Goal: Task Accomplishment & Management: Use online tool/utility

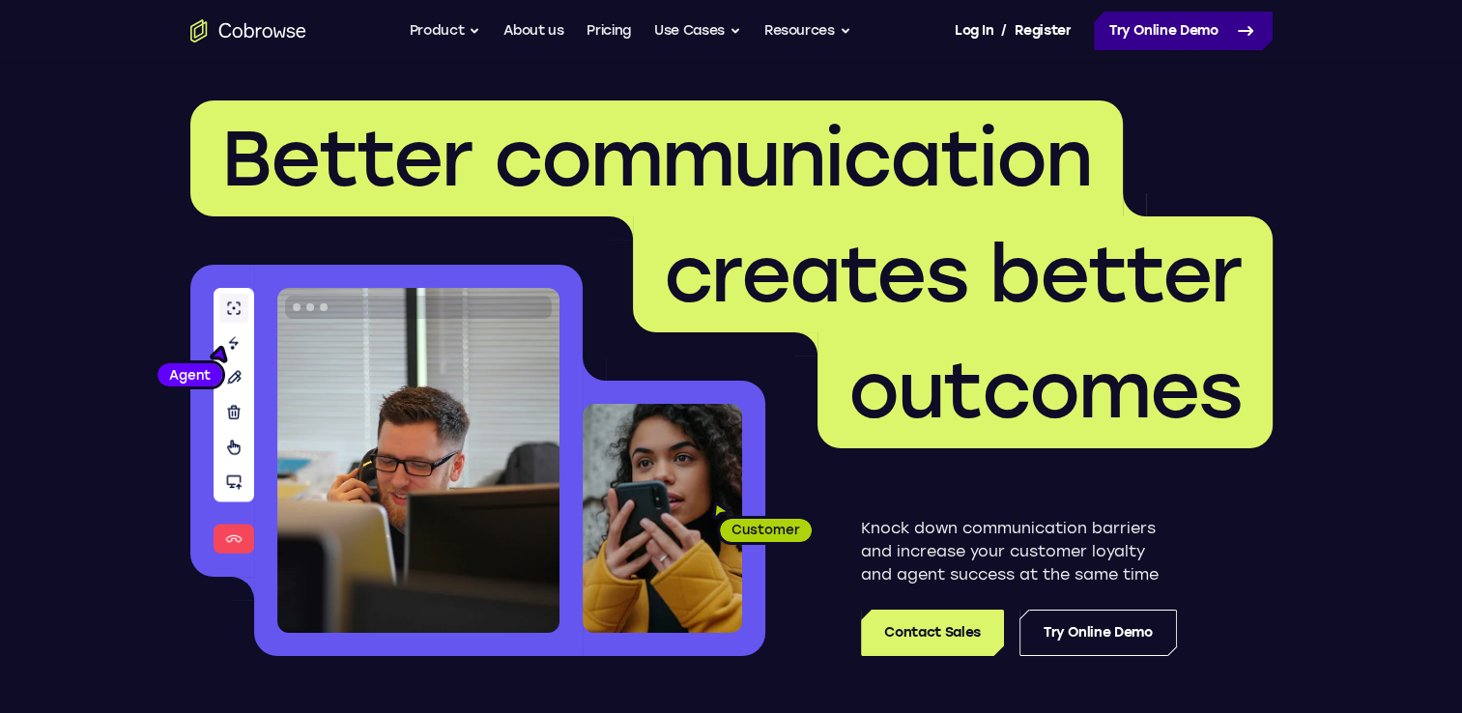
click at [1139, 27] on link "Try Online Demo" at bounding box center [1183, 31] width 179 height 39
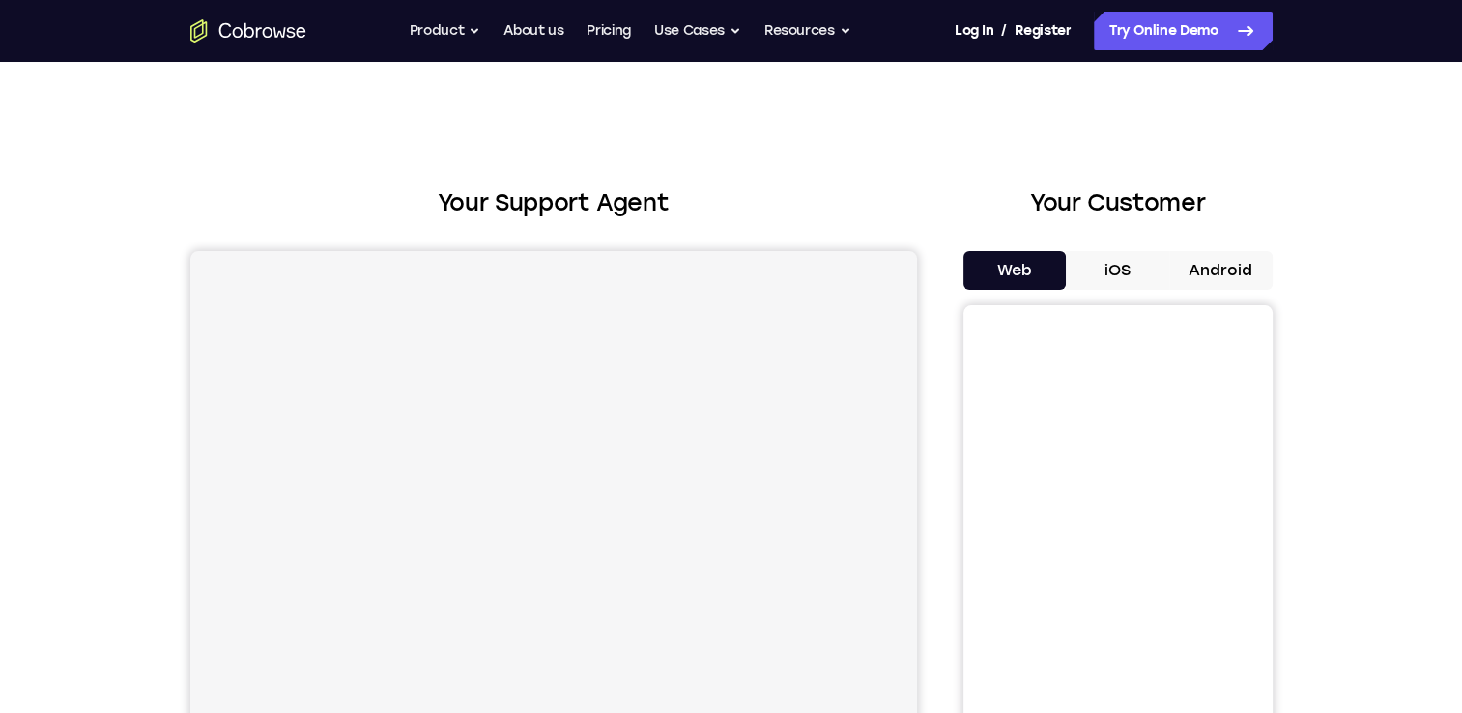
click at [1181, 267] on button "Android" at bounding box center [1220, 270] width 103 height 39
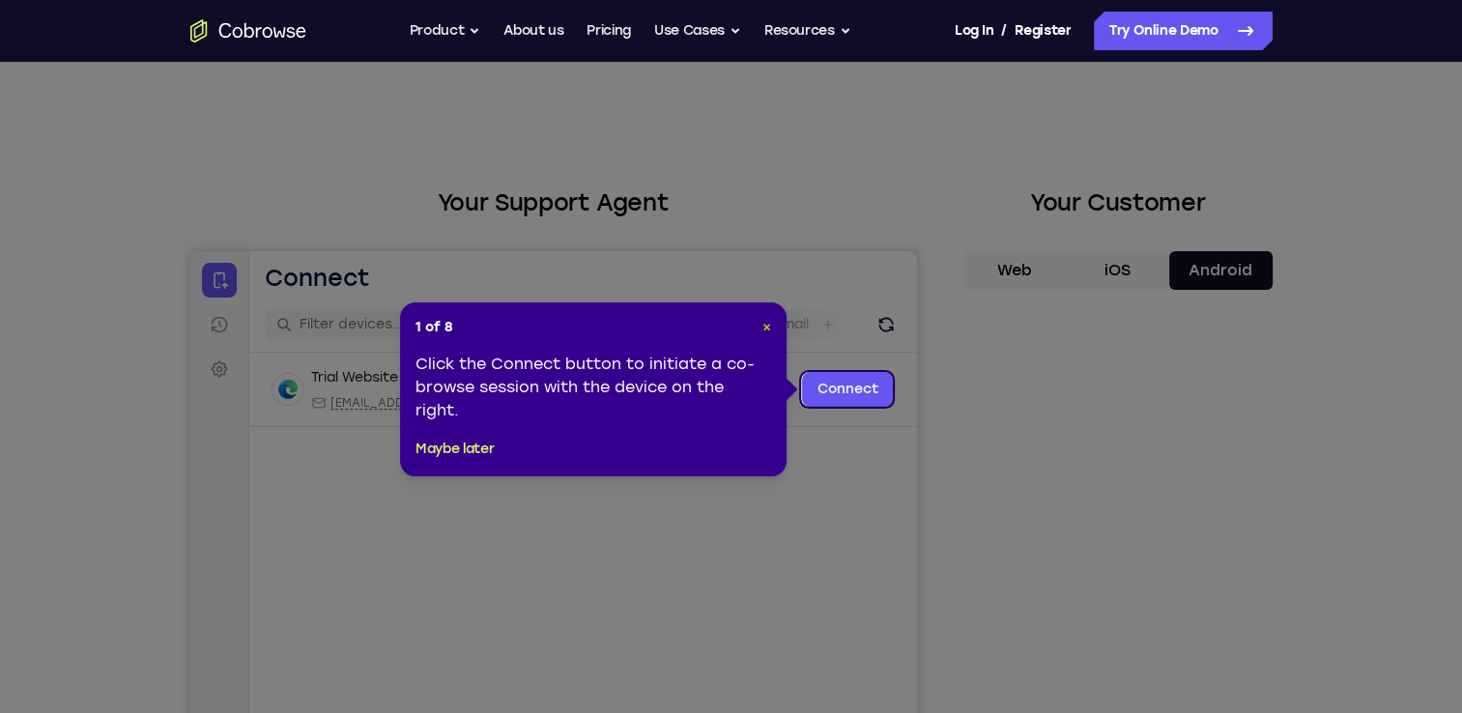
click at [763, 331] on span "×" at bounding box center [767, 327] width 9 height 16
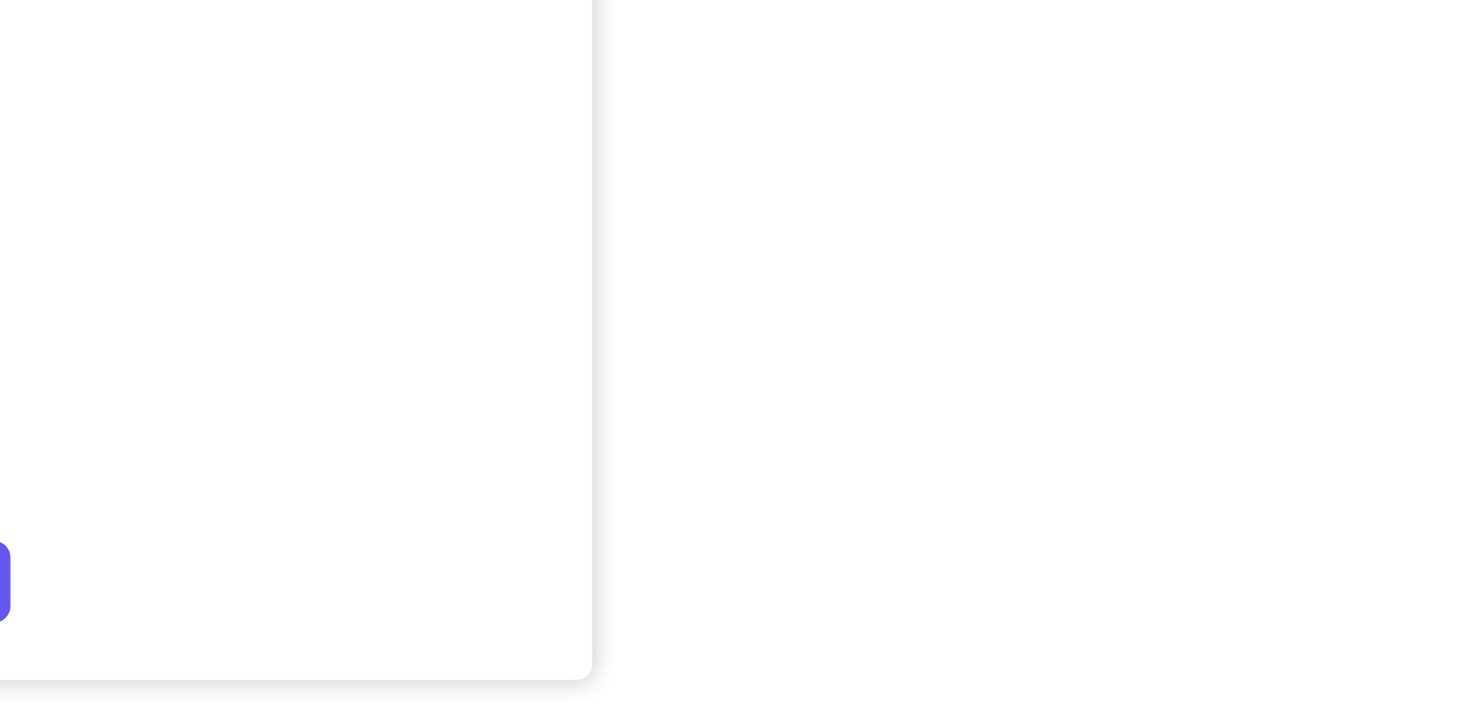
scroll to position [305, 0]
